Goal: Task Accomplishment & Management: Use online tool/utility

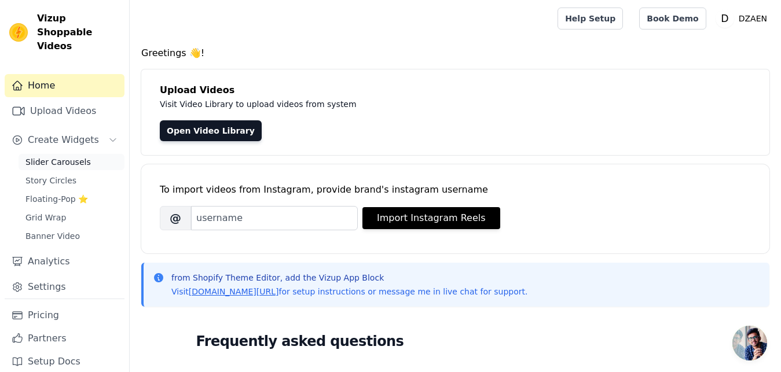
click at [58, 156] on span "Slider Carousels" at bounding box center [57, 162] width 65 height 12
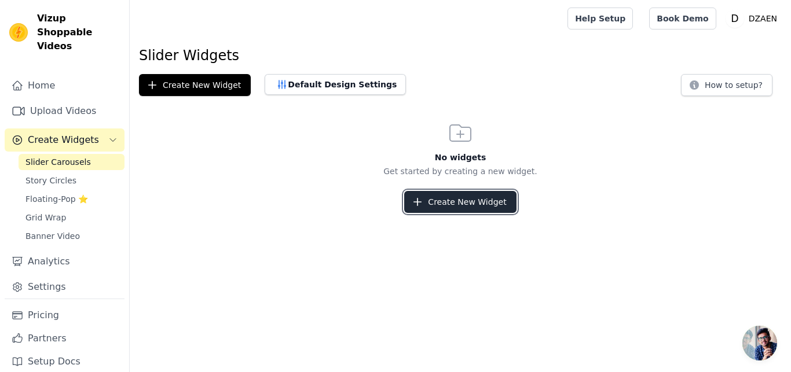
click at [450, 202] on button "Create New Widget" at bounding box center [460, 202] width 112 height 22
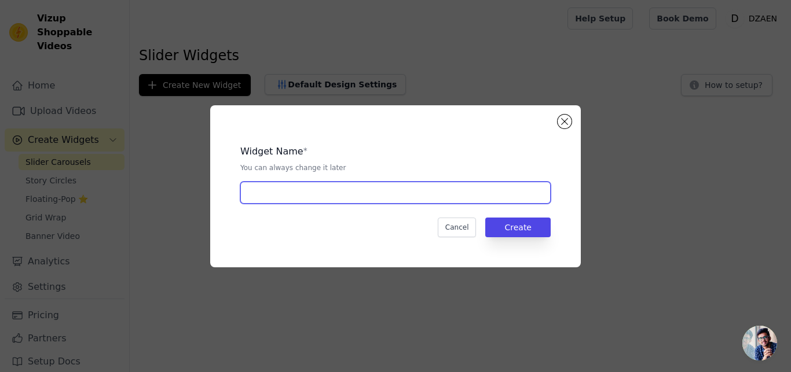
click at [336, 192] on input "text" at bounding box center [395, 193] width 310 height 22
type input "slider"
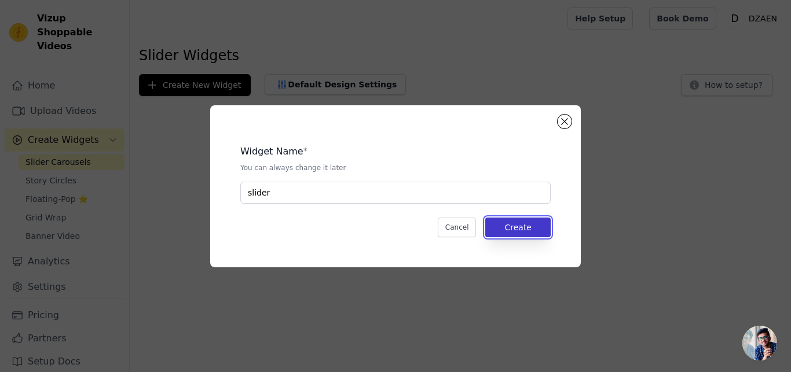
click at [522, 227] on button "Create" at bounding box center [517, 228] width 65 height 20
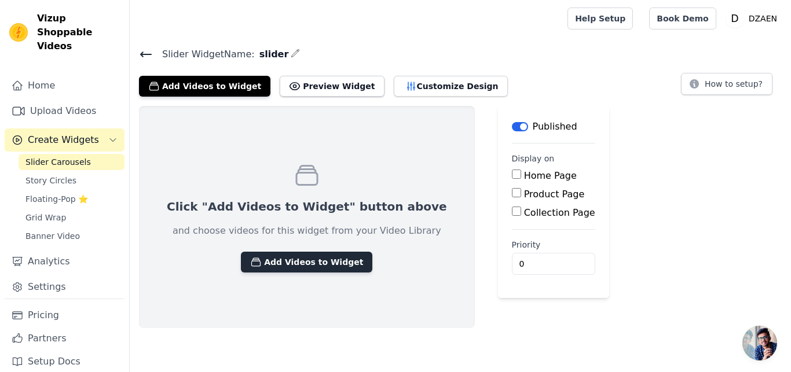
click at [317, 262] on button "Add Videos to Widget" at bounding box center [306, 262] width 131 height 21
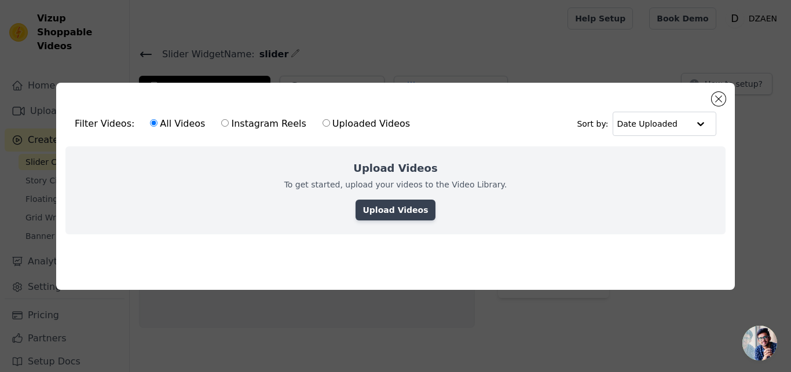
click at [401, 210] on link "Upload Videos" at bounding box center [394, 210] width 79 height 21
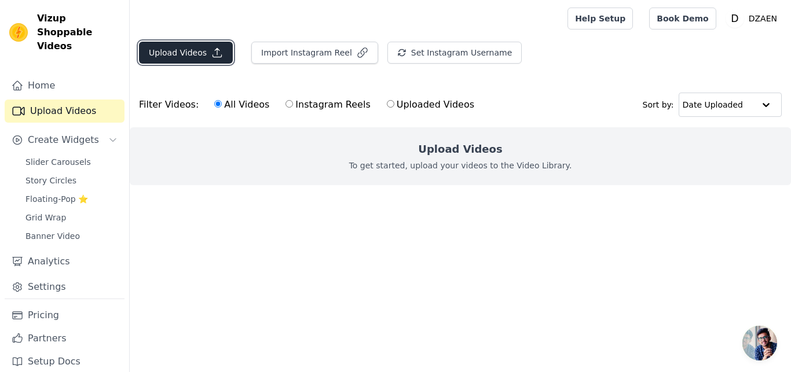
click at [194, 50] on button "Upload Videos" at bounding box center [186, 53] width 94 height 22
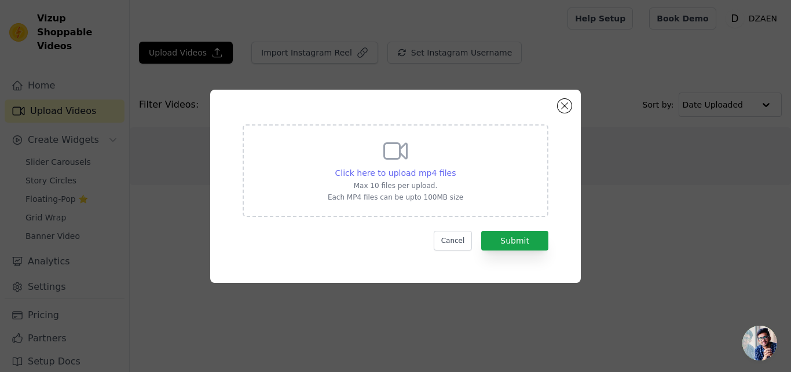
click at [410, 170] on span "Click here to upload mp4 files" at bounding box center [395, 172] width 121 height 9
click at [455, 167] on input "Click here to upload mp4 files Max 10 files per upload. Each MP4 files can be u…" at bounding box center [455, 167] width 1 height 1
type input "C:\fakepath\WhatsApp Video 2025-09-19 at 5.49.06 AM.mp4"
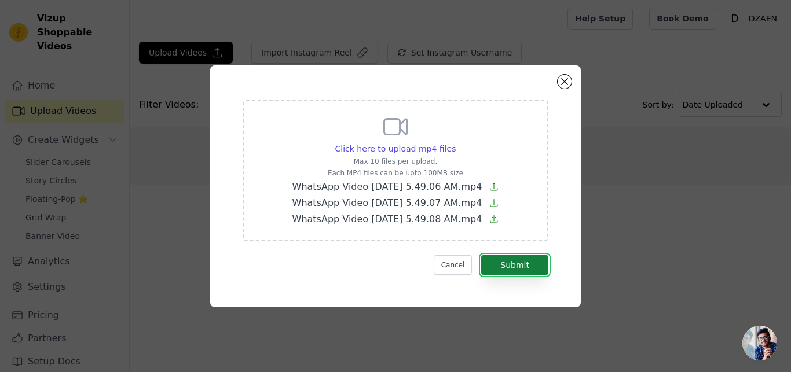
click at [544, 265] on button "Submit" at bounding box center [514, 265] width 67 height 20
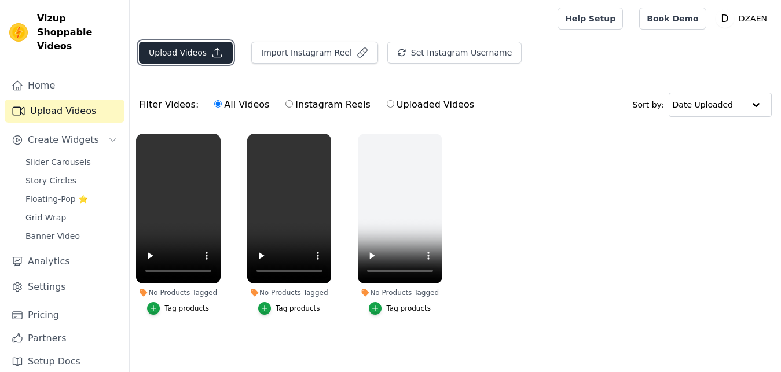
click at [211, 49] on icon "button" at bounding box center [217, 53] width 12 height 12
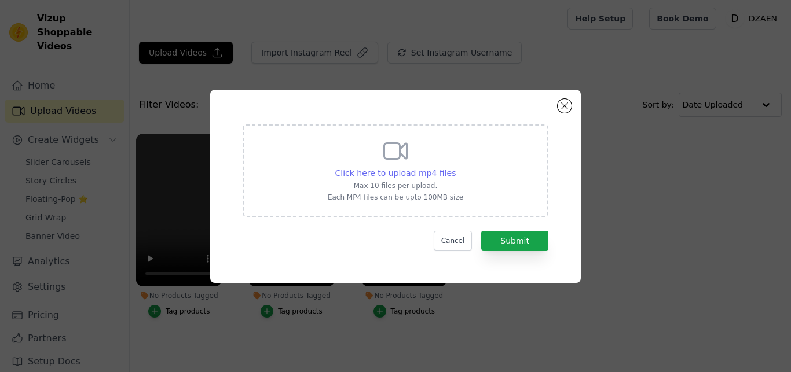
click at [407, 177] on span "Click here to upload mp4 files" at bounding box center [395, 172] width 121 height 9
click at [455, 167] on input "Click here to upload mp4 files Max 10 files per upload. Each MP4 files can be u…" at bounding box center [455, 167] width 1 height 1
type input "C:\fakepath\WhatsApp Video 2025-09-18 at 5.22.31 AM.mp4"
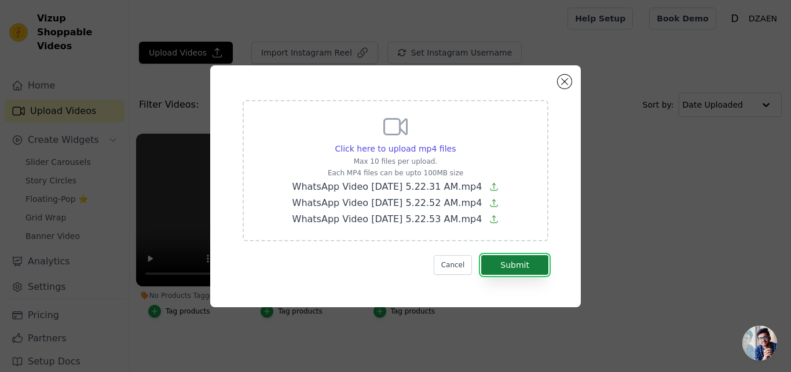
click at [522, 259] on button "Submit" at bounding box center [514, 265] width 67 height 20
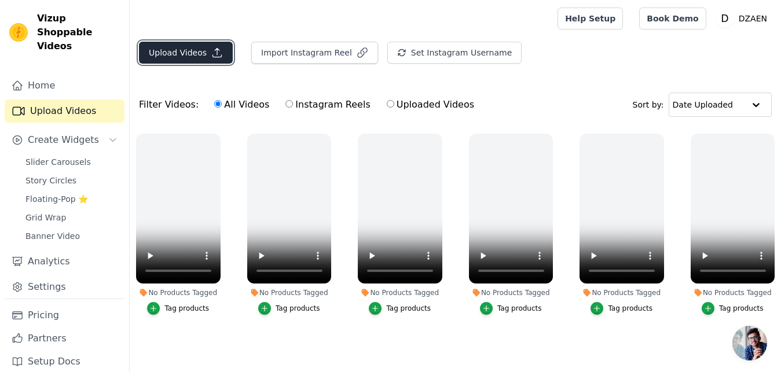
click at [211, 58] on icon "button" at bounding box center [217, 53] width 12 height 12
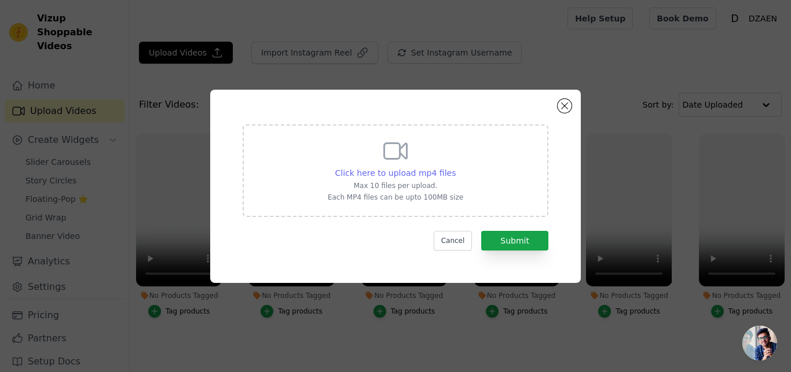
click at [392, 170] on span "Click here to upload mp4 files" at bounding box center [395, 172] width 121 height 9
click at [455, 167] on input "Click here to upload mp4 files Max 10 files per upload. Each MP4 files can be u…" at bounding box center [455, 167] width 1 height 1
type input "C:\fakepath\WhatsApp Video 2025-09-18 at 10.29.34 AM.mp4"
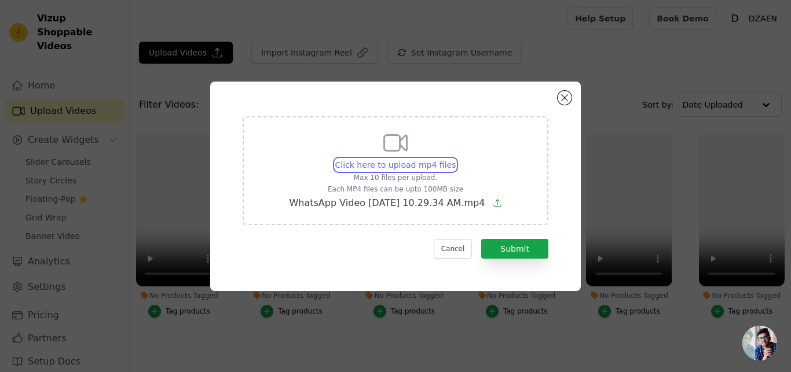
click at [455, 159] on input "Click here to upload mp4 files Max 10 files per upload. Each MP4 files can be u…" at bounding box center [455, 159] width 1 height 1
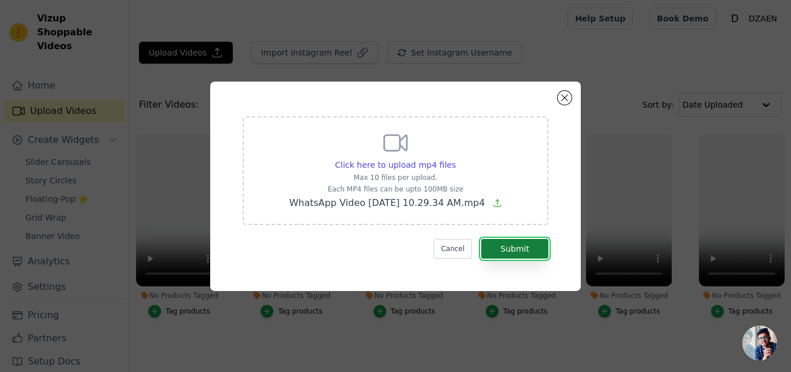
click at [538, 249] on button "Submit" at bounding box center [514, 249] width 67 height 20
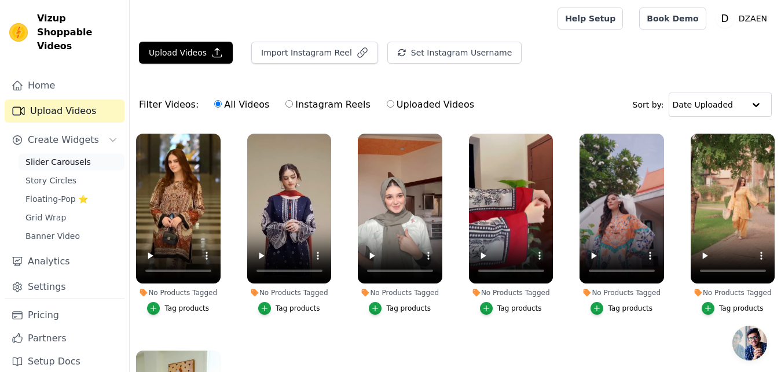
click at [64, 156] on span "Slider Carousels" at bounding box center [57, 162] width 65 height 12
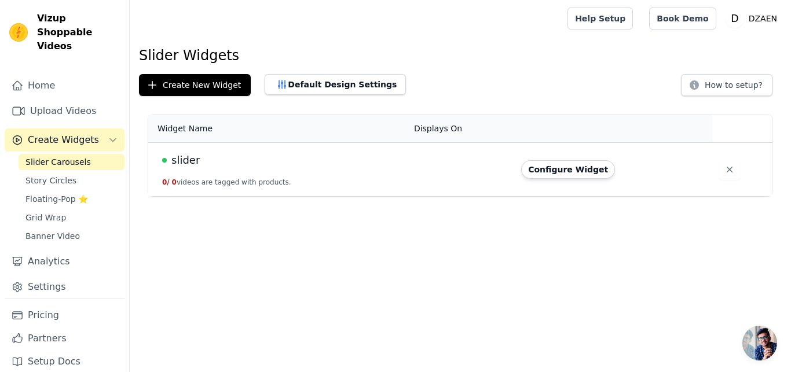
click at [247, 178] on button "0 / 0 videos are tagged with products." at bounding box center [226, 182] width 129 height 9
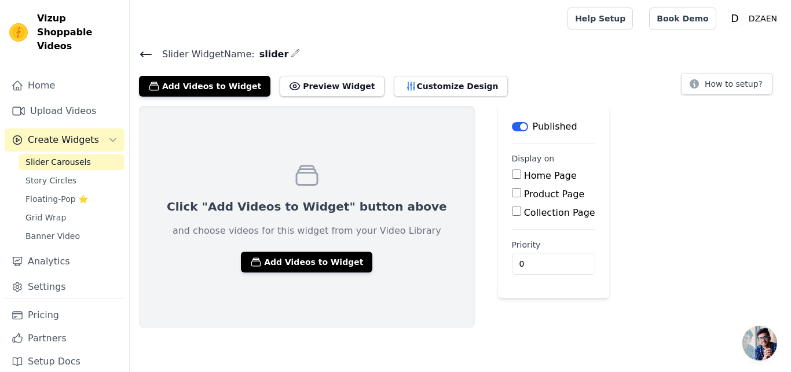
click at [141, 51] on icon at bounding box center [146, 54] width 14 height 14
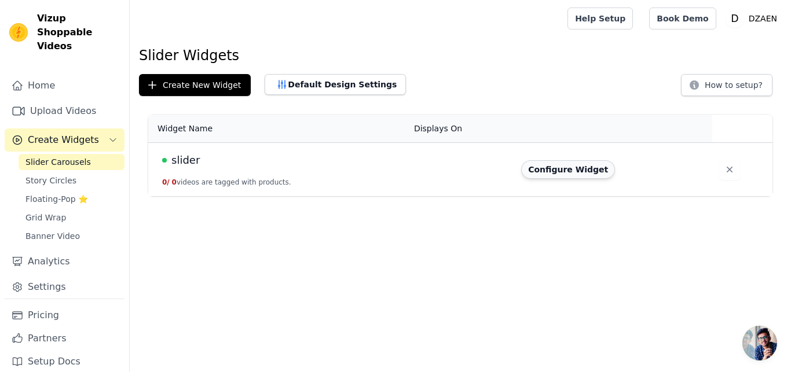
click at [566, 175] on button "Configure Widget" at bounding box center [568, 169] width 94 height 19
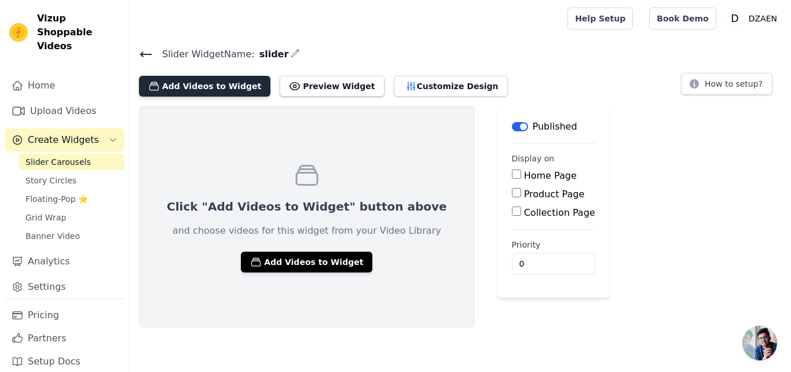
click at [234, 87] on button "Add Videos to Widget" at bounding box center [204, 86] width 131 height 21
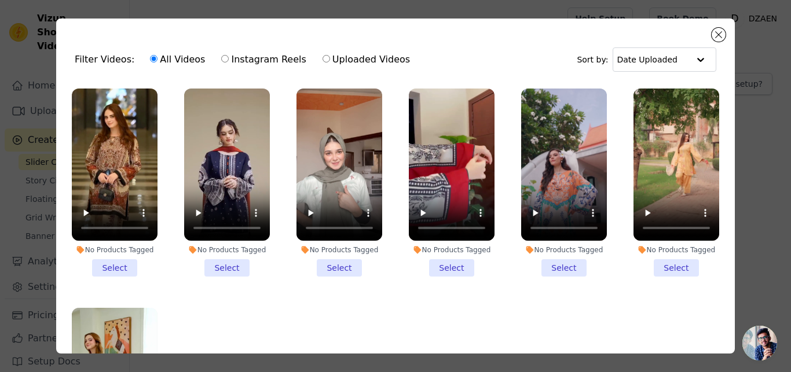
click at [118, 260] on li "No Products Tagged Select" at bounding box center [115, 183] width 86 height 188
click at [0, 0] on input "No Products Tagged Select" at bounding box center [0, 0] width 0 height 0
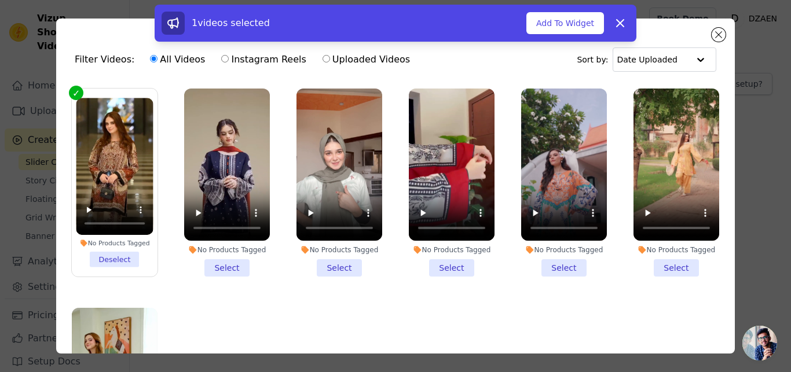
click at [219, 262] on li "No Products Tagged Select" at bounding box center [227, 183] width 86 height 188
click at [0, 0] on input "No Products Tagged Select" at bounding box center [0, 0] width 0 height 0
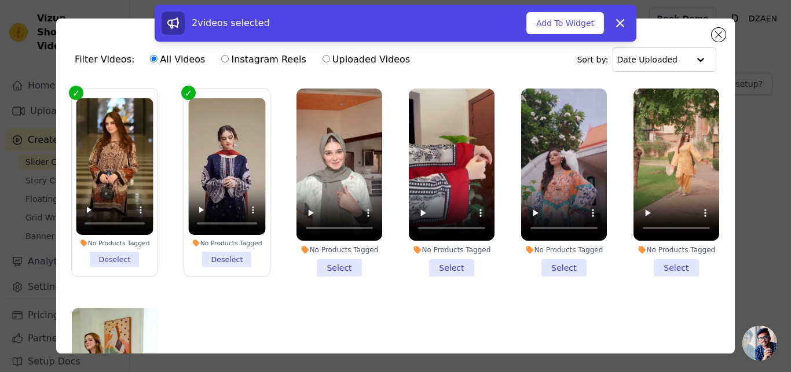
click at [321, 265] on li "No Products Tagged Select" at bounding box center [339, 183] width 86 height 188
click at [0, 0] on input "No Products Tagged Select" at bounding box center [0, 0] width 0 height 0
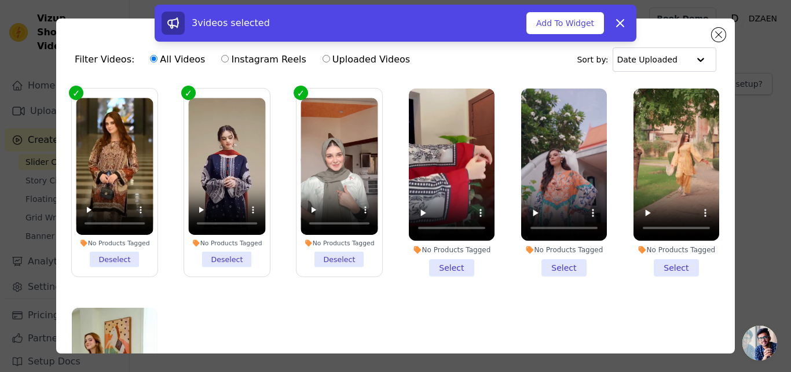
click at [435, 268] on li "No Products Tagged Select" at bounding box center [452, 183] width 86 height 188
click at [0, 0] on input "No Products Tagged Select" at bounding box center [0, 0] width 0 height 0
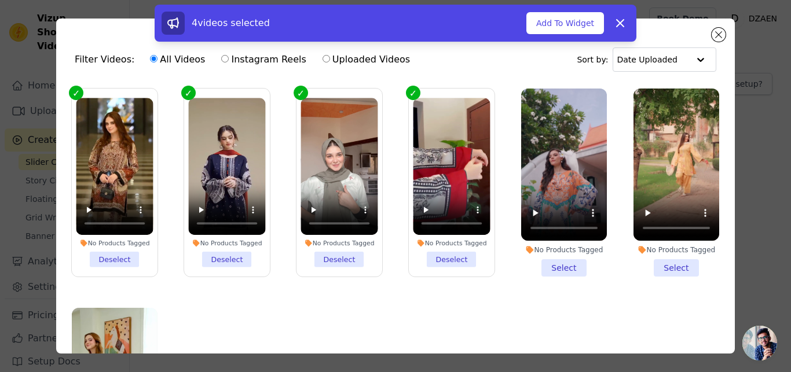
click at [548, 268] on li "No Products Tagged Select" at bounding box center [564, 183] width 86 height 188
click at [0, 0] on input "No Products Tagged Select" at bounding box center [0, 0] width 0 height 0
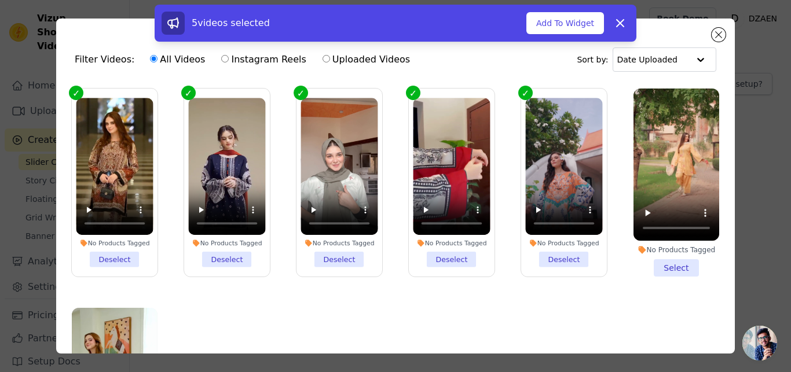
click at [686, 269] on li "No Products Tagged Select" at bounding box center [676, 183] width 86 height 188
click at [0, 0] on input "No Products Tagged Select" at bounding box center [0, 0] width 0 height 0
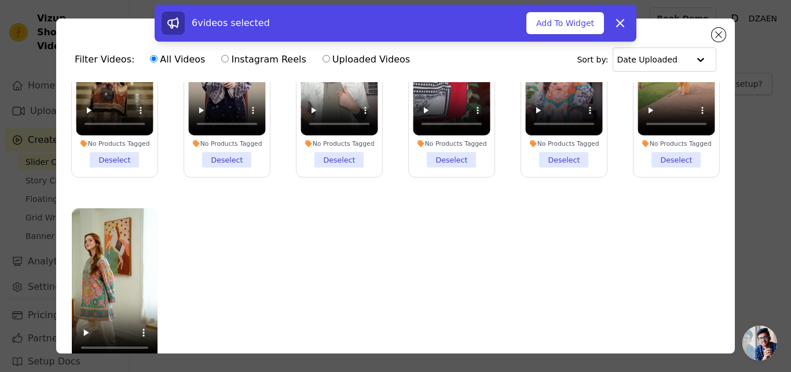
scroll to position [101, 0]
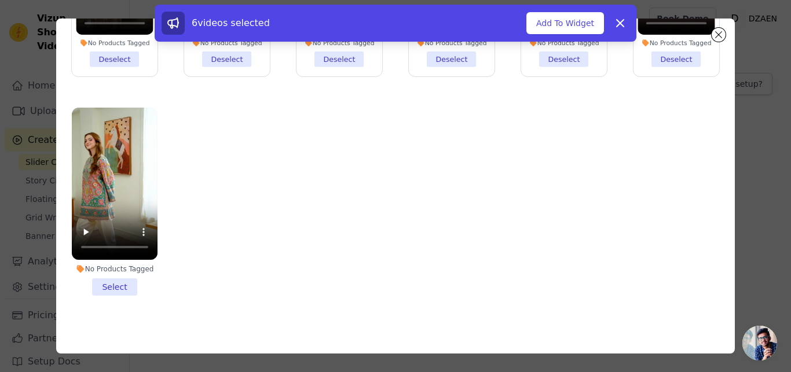
click at [112, 280] on li "No Products Tagged Select" at bounding box center [115, 202] width 86 height 188
click at [0, 0] on input "No Products Tagged Select" at bounding box center [0, 0] width 0 height 0
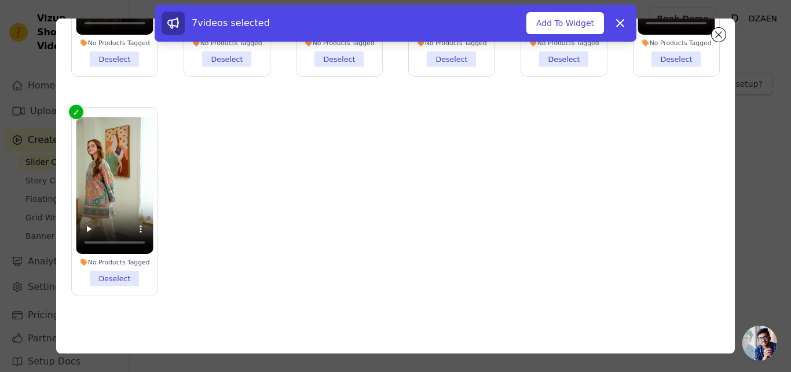
scroll to position [0, 0]
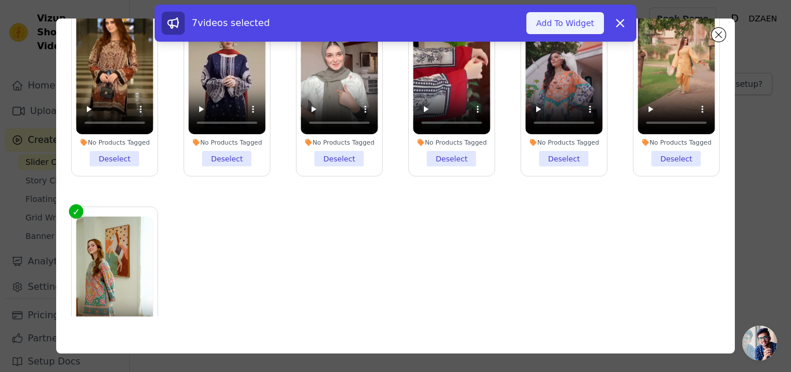
click at [558, 19] on button "Add To Widget" at bounding box center [565, 23] width 78 height 22
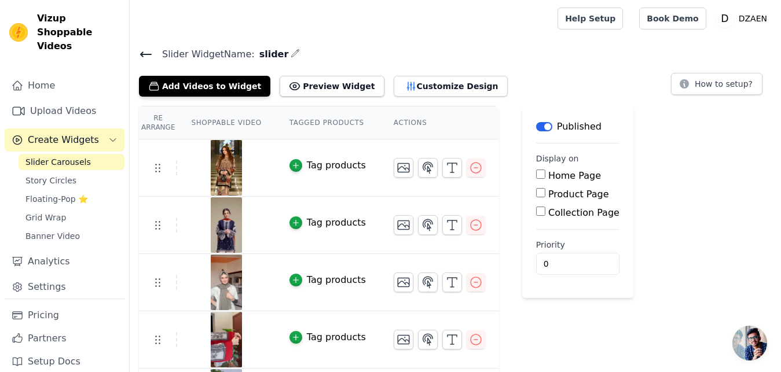
click at [143, 54] on icon at bounding box center [146, 54] width 10 height 5
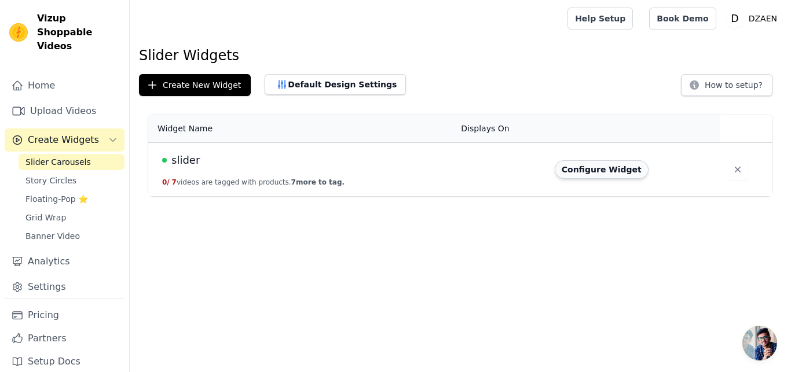
click at [607, 172] on button "Configure Widget" at bounding box center [602, 169] width 94 height 19
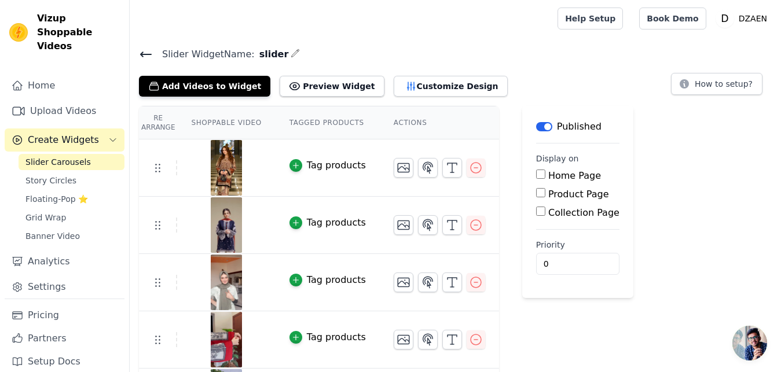
click at [607, 172] on main "Label Published Display on Home Page Product Page Collection Page Priority 0" at bounding box center [577, 202] width 111 height 192
click at [139, 51] on icon at bounding box center [146, 54] width 14 height 14
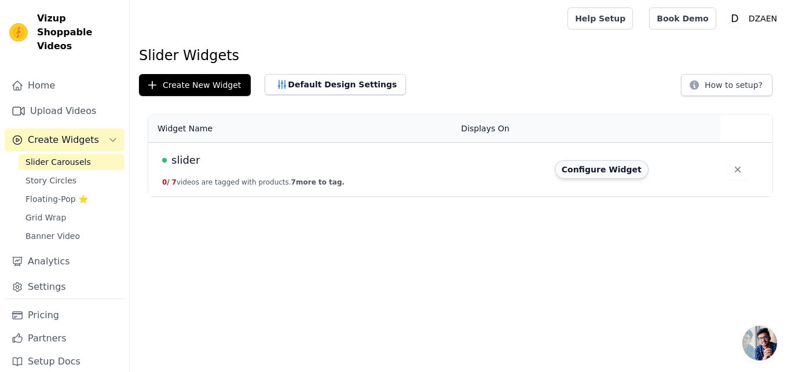
click at [608, 167] on button "Configure Widget" at bounding box center [602, 169] width 94 height 19
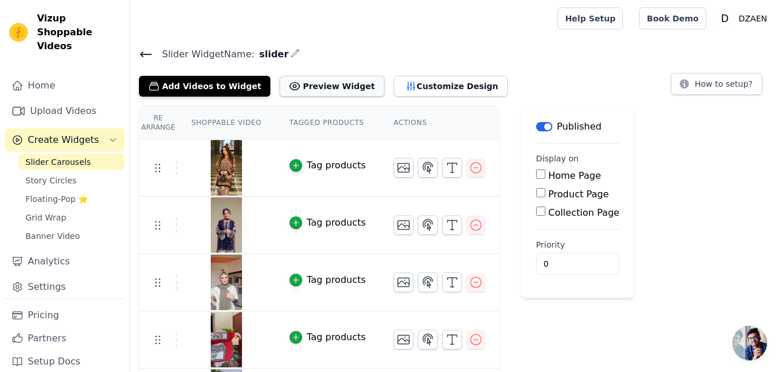
click at [324, 87] on button "Preview Widget" at bounding box center [332, 86] width 104 height 21
